Goal: Find specific page/section: Find specific page/section

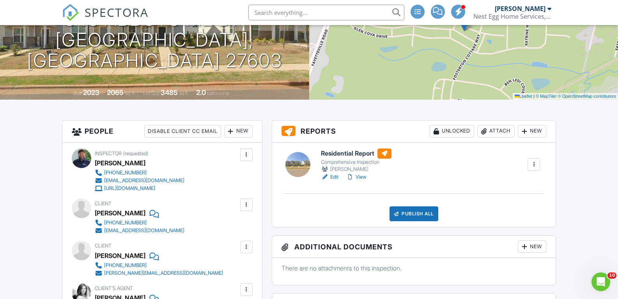
scroll to position [39, 0]
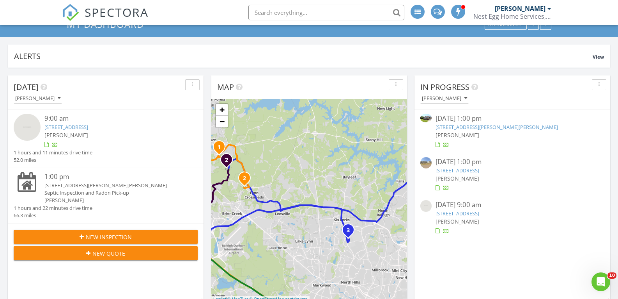
scroll to position [35, 0]
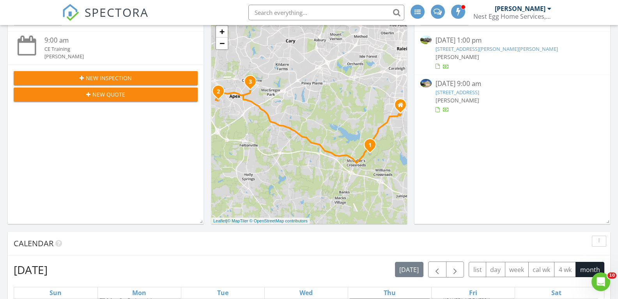
scroll to position [35, 0]
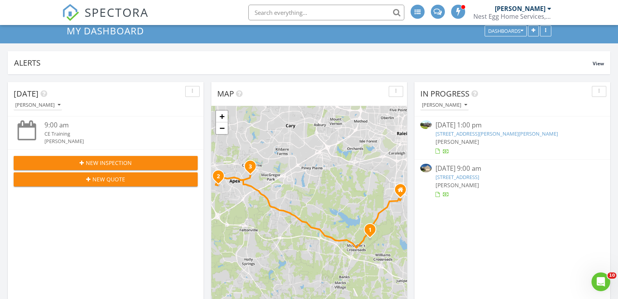
click at [449, 177] on link "615 Fairway Dr, Mebane, NC 27302" at bounding box center [458, 176] width 44 height 7
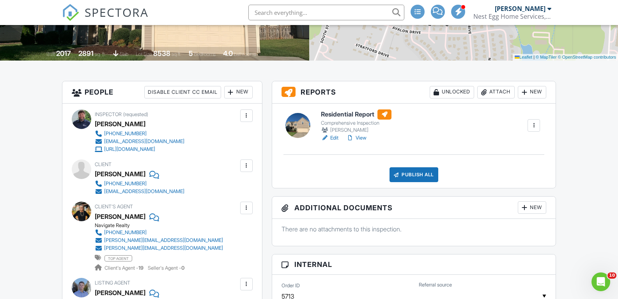
click at [358, 137] on link "View" at bounding box center [357, 138] width 20 height 8
